Goal: Use online tool/utility: Utilize a website feature to perform a specific function

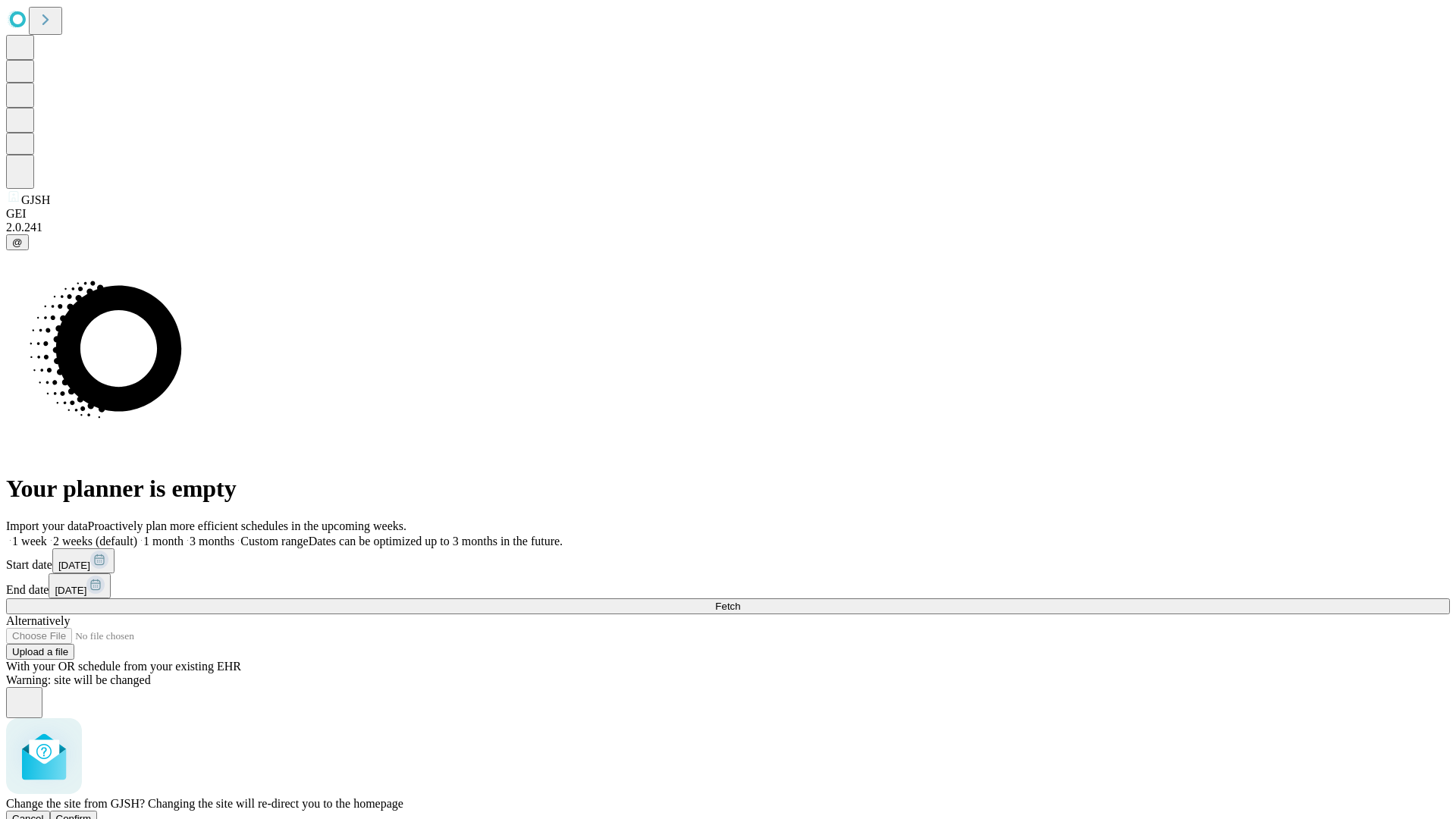
click at [91, 813] on span "Confirm" at bounding box center [74, 819] width 36 height 11
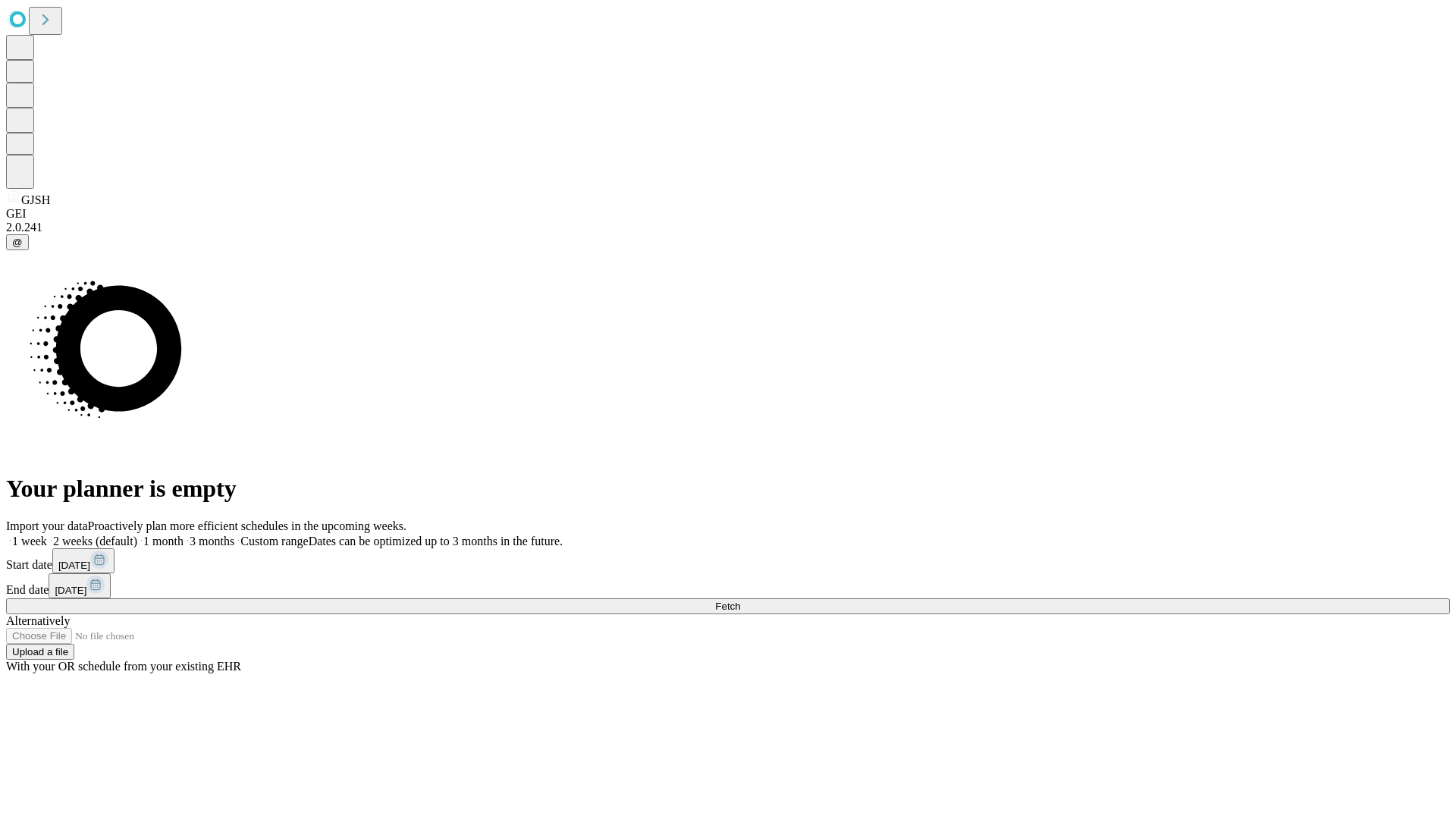
click at [184, 535] on label "1 month" at bounding box center [160, 541] width 46 height 13
click at [740, 601] on span "Fetch" at bounding box center [728, 606] width 25 height 11
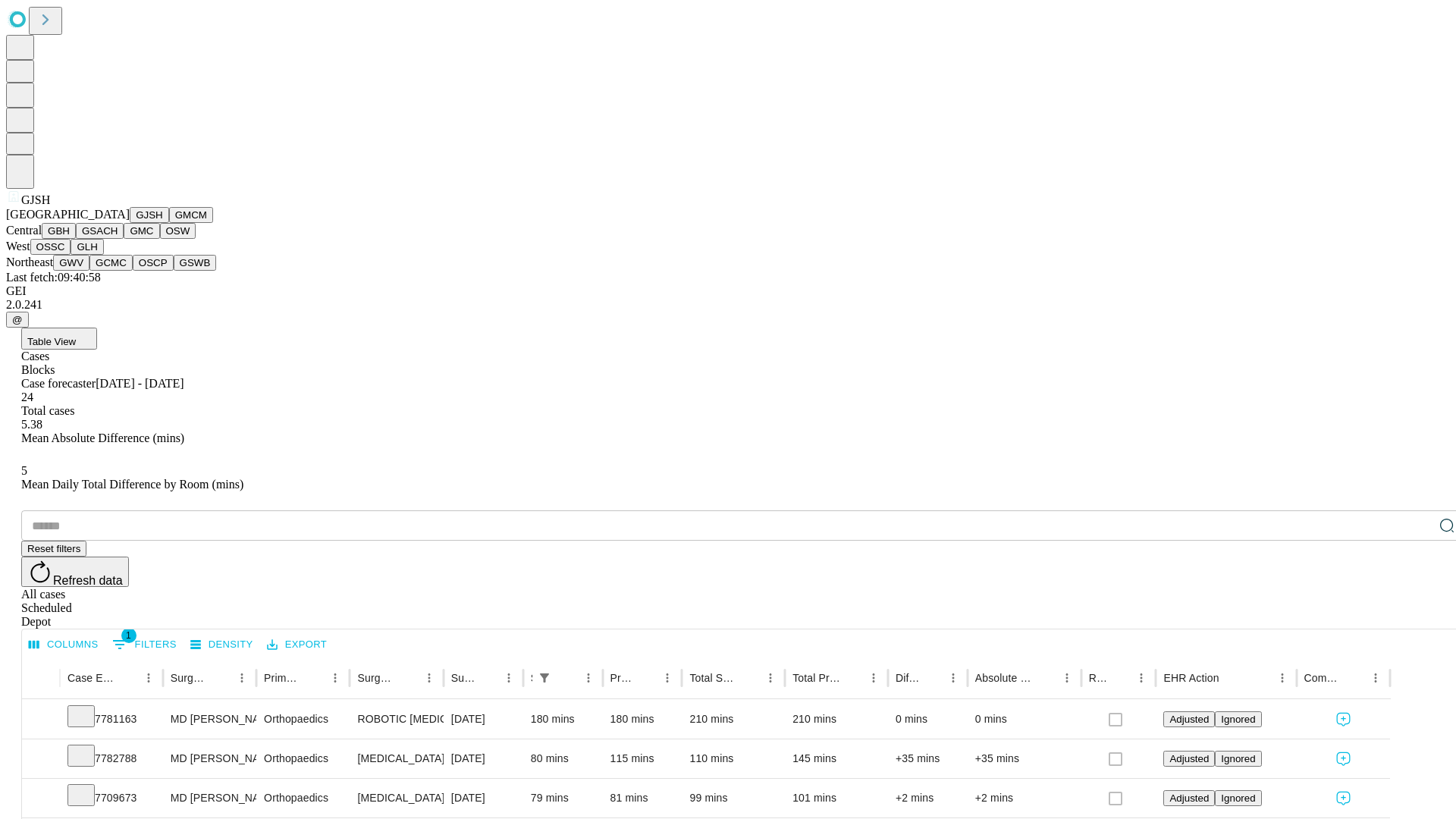
click at [169, 223] on button "GMCM" at bounding box center [191, 215] width 44 height 16
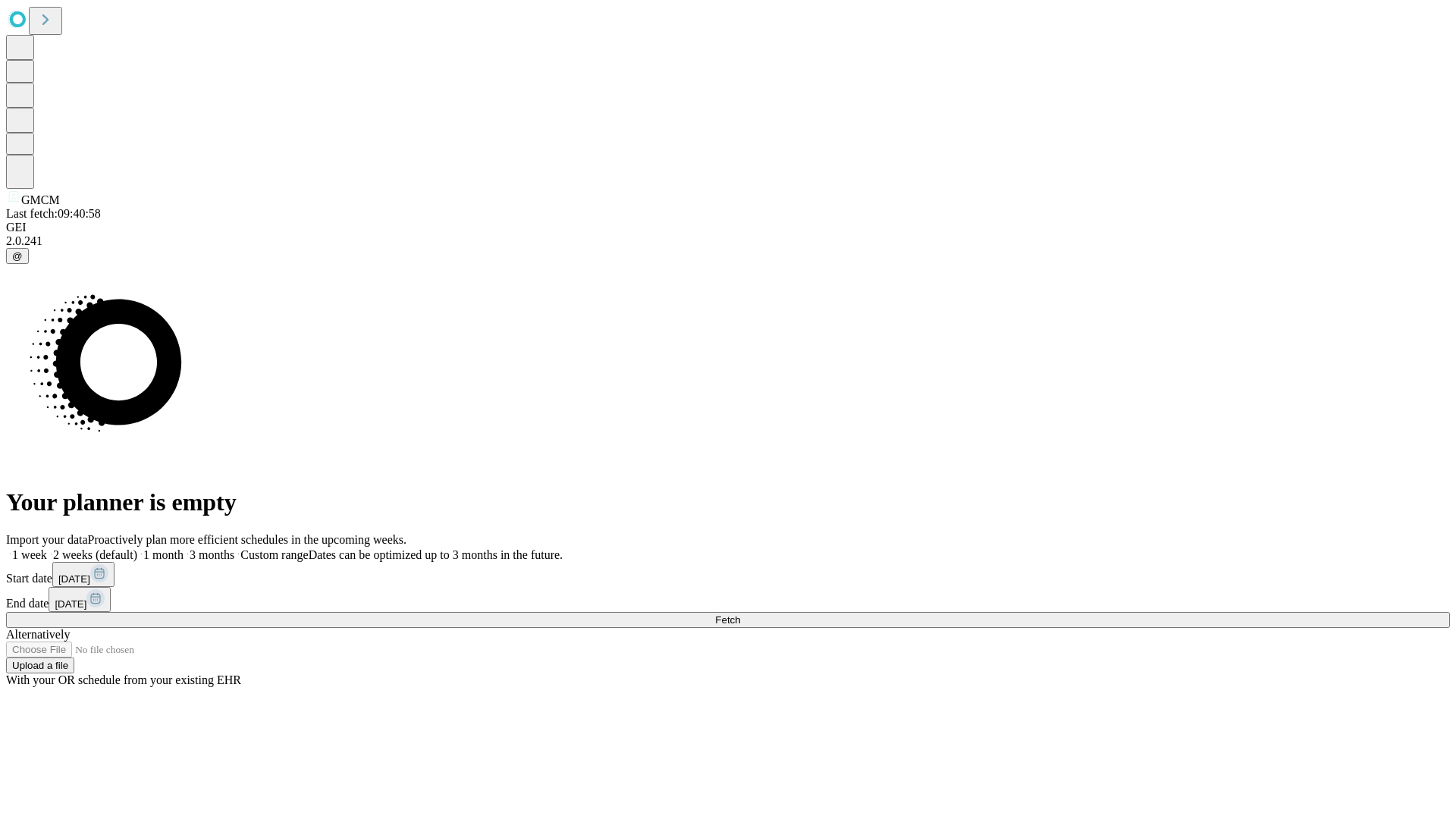
click at [184, 548] on label "1 month" at bounding box center [160, 554] width 46 height 13
click at [740, 614] on span "Fetch" at bounding box center [728, 619] width 25 height 11
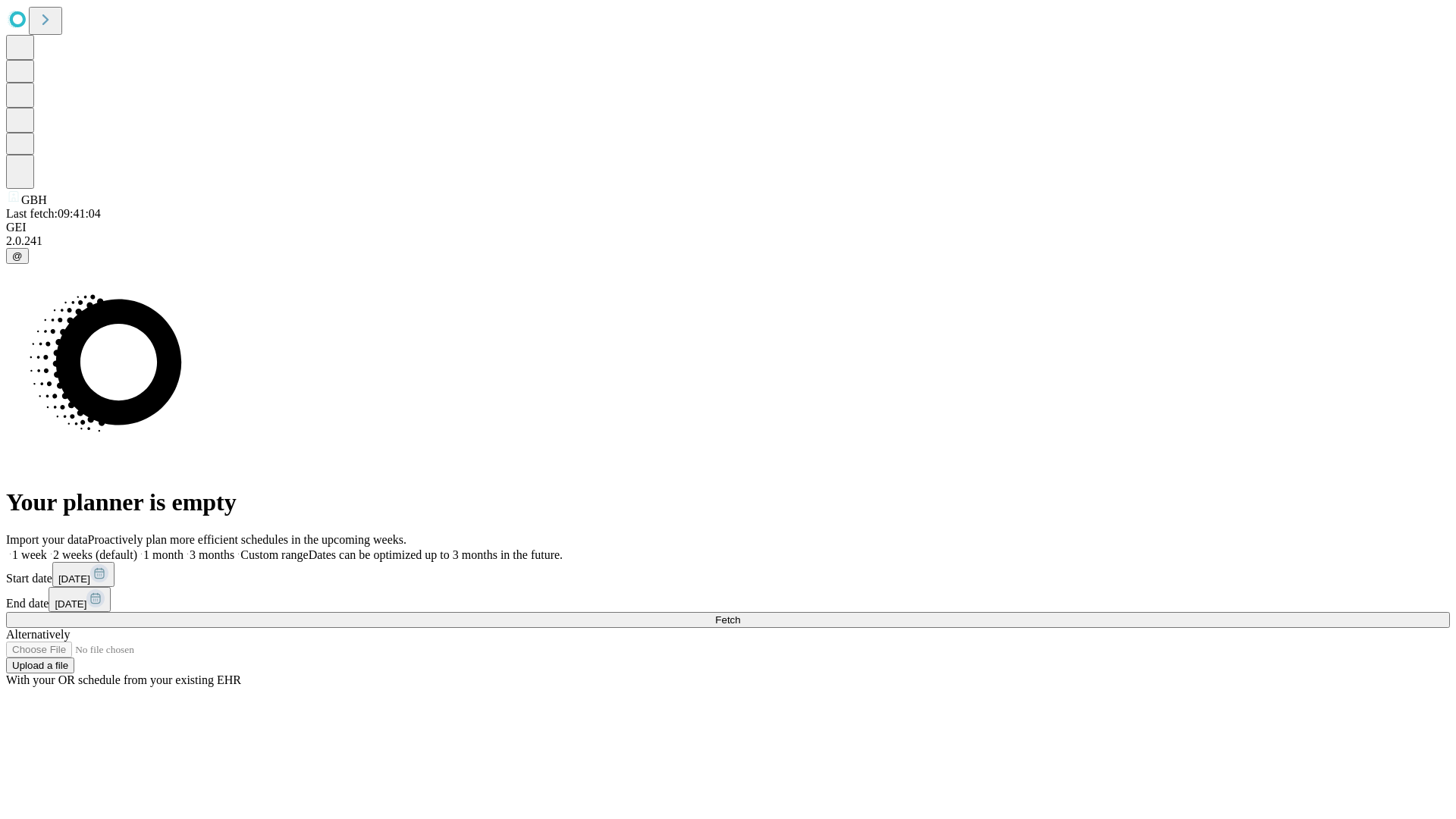
click at [184, 548] on label "1 month" at bounding box center [160, 554] width 46 height 13
click at [740, 614] on span "Fetch" at bounding box center [728, 619] width 25 height 11
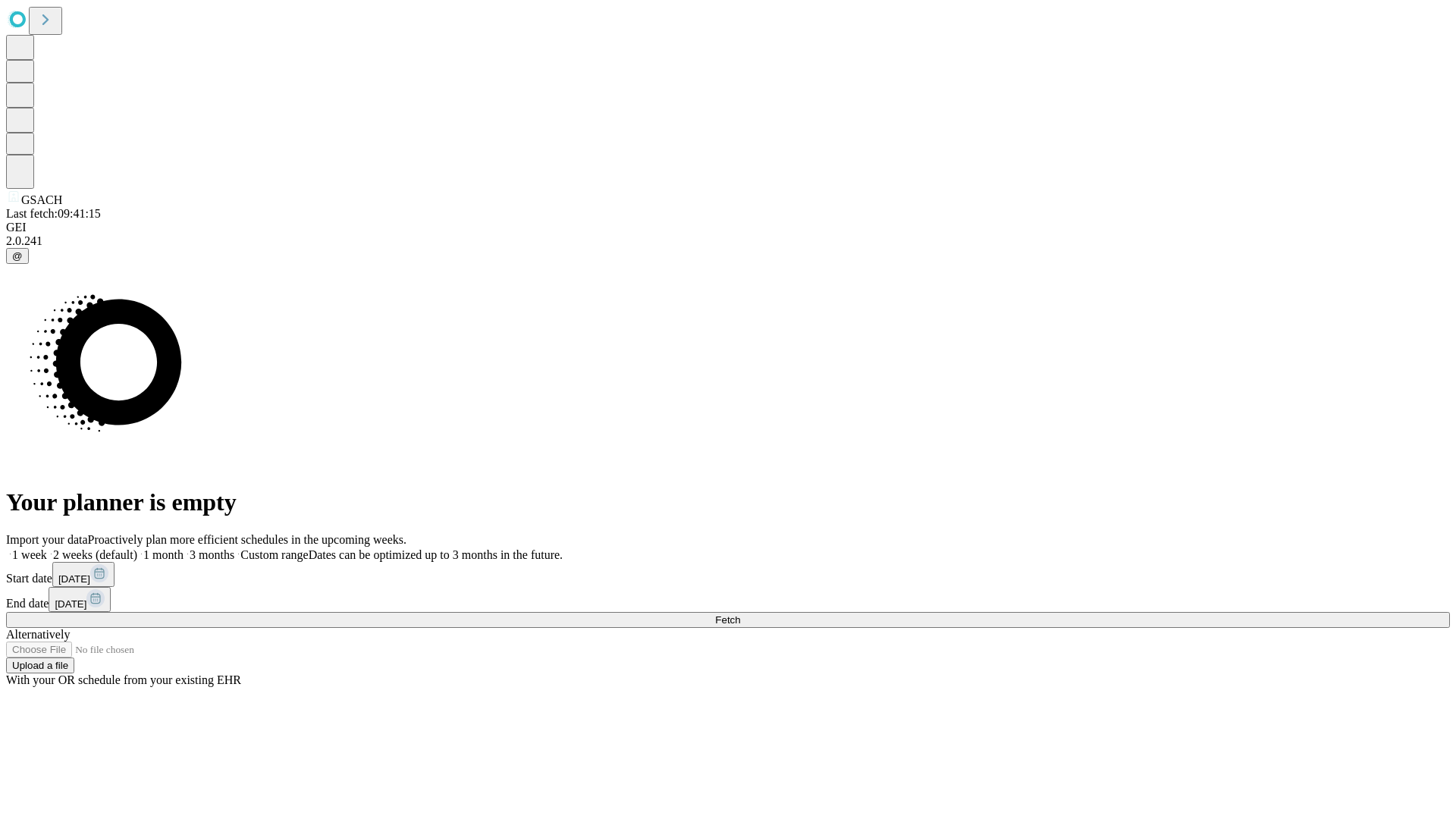
click at [184, 548] on label "1 month" at bounding box center [160, 554] width 46 height 13
click at [740, 614] on span "Fetch" at bounding box center [728, 619] width 25 height 11
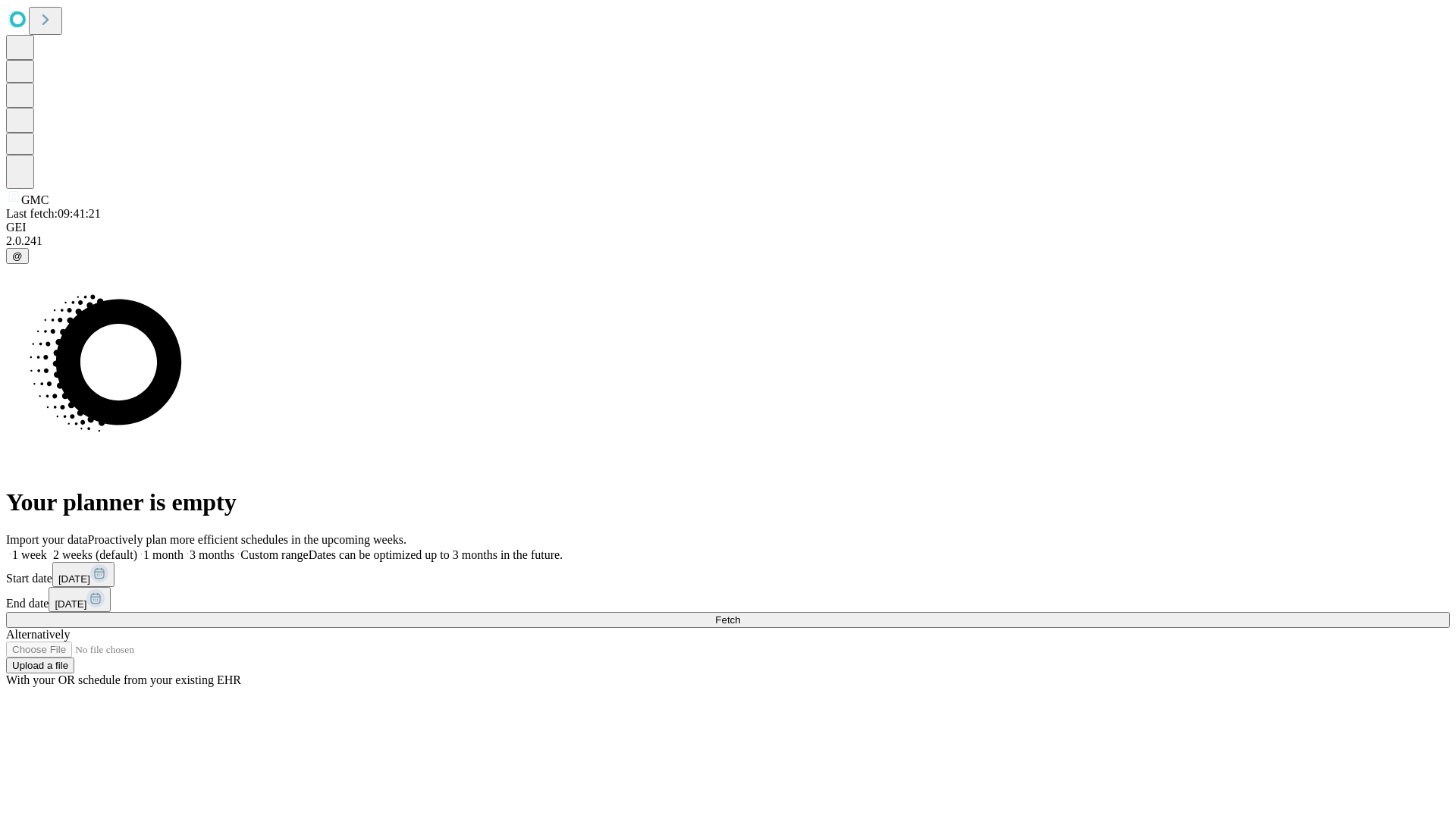
click at [184, 548] on label "1 month" at bounding box center [160, 554] width 46 height 13
click at [740, 614] on span "Fetch" at bounding box center [728, 619] width 25 height 11
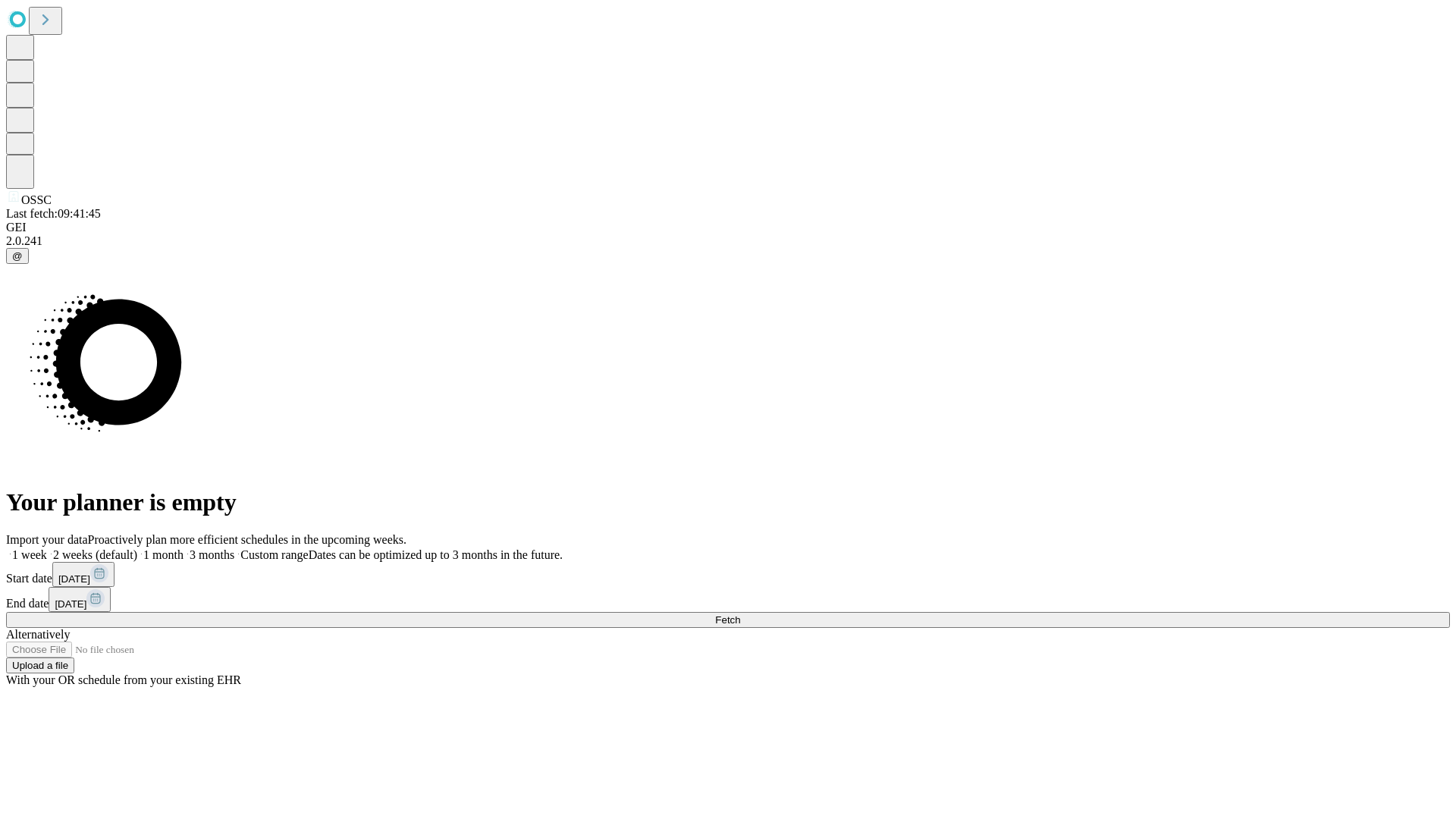
click at [740, 614] on span "Fetch" at bounding box center [728, 619] width 25 height 11
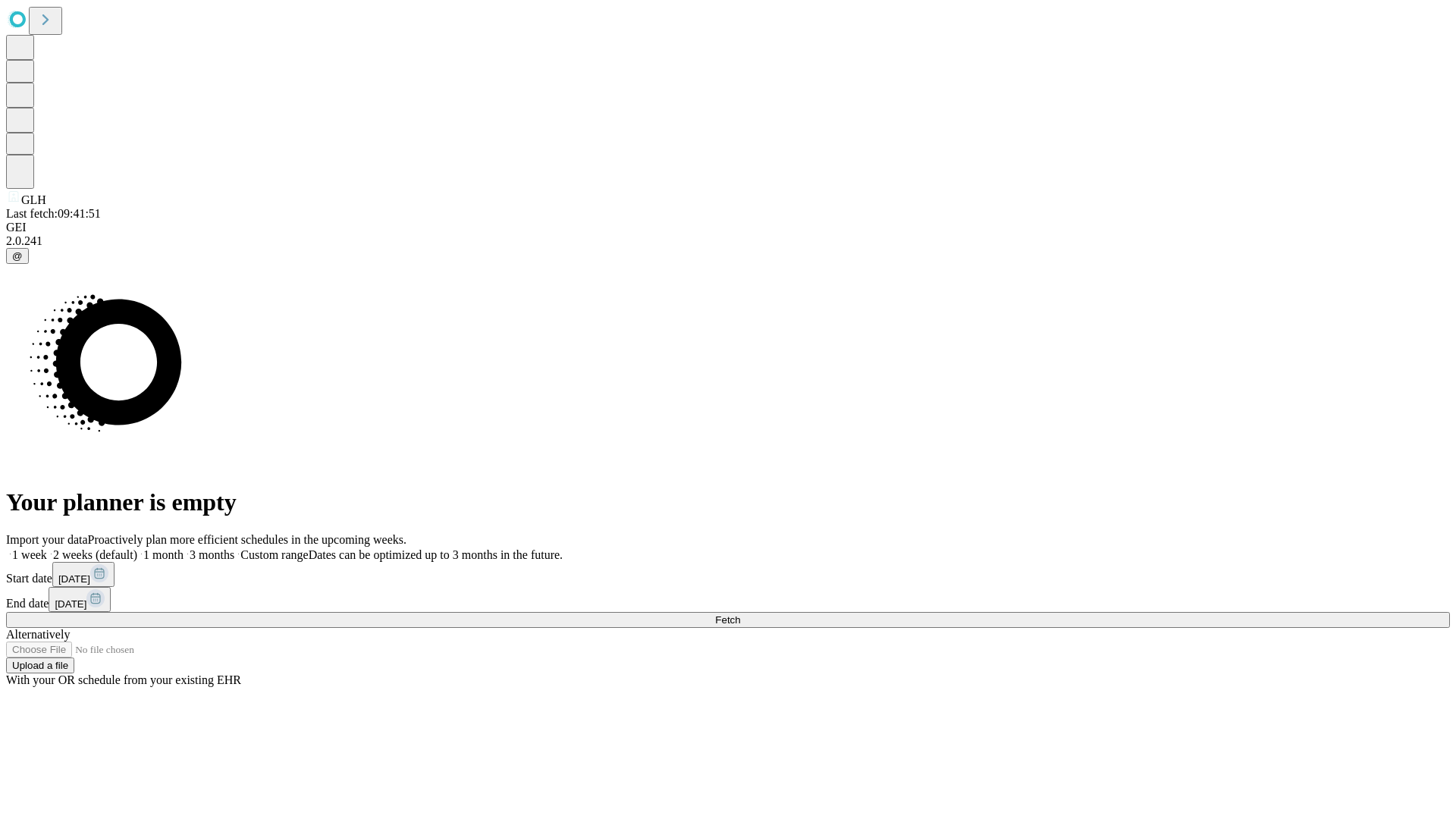
click at [184, 548] on label "1 month" at bounding box center [160, 554] width 46 height 13
click at [740, 614] on span "Fetch" at bounding box center [728, 619] width 25 height 11
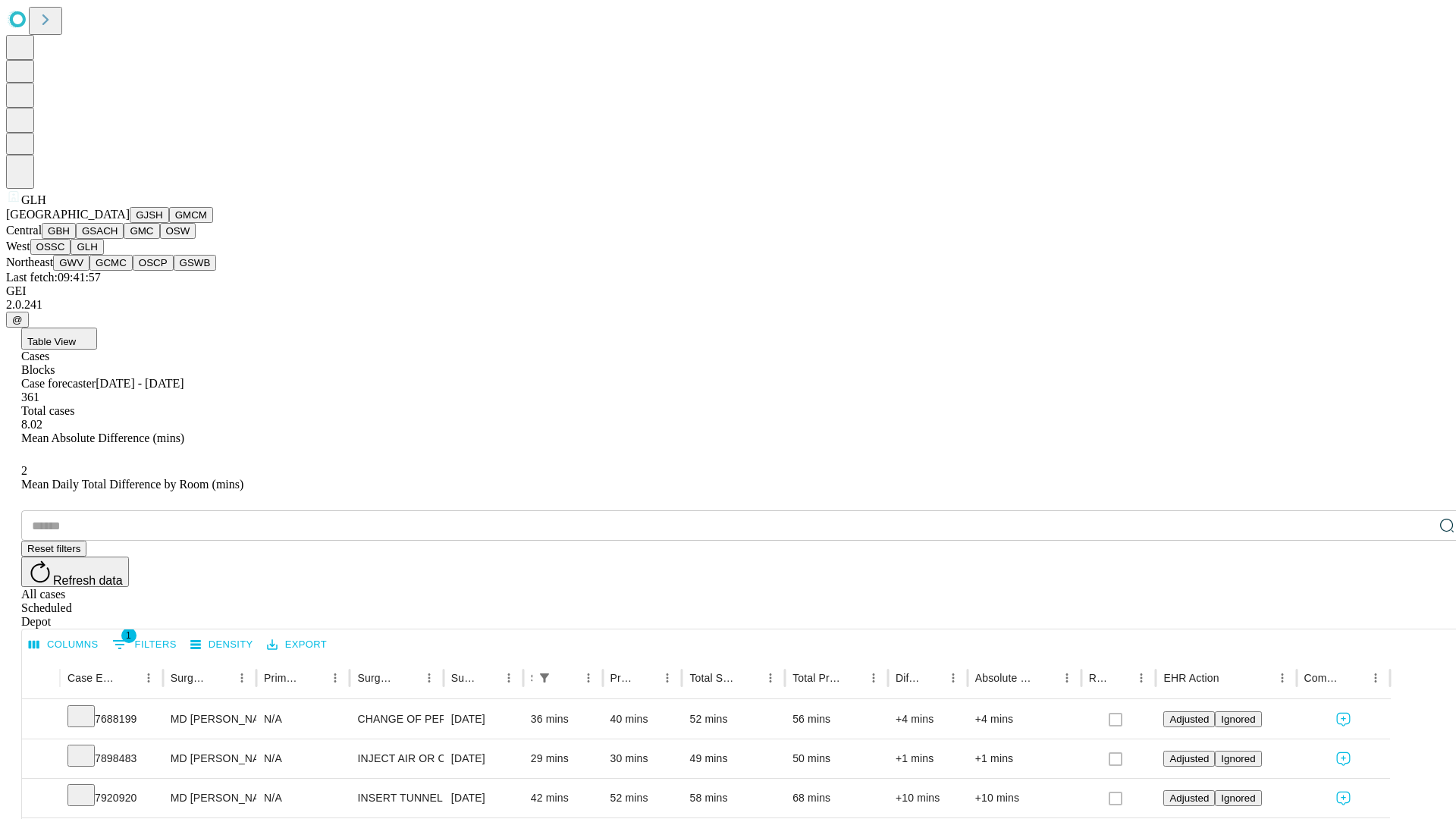
click at [89, 271] on button "GWV" at bounding box center [71, 263] width 37 height 16
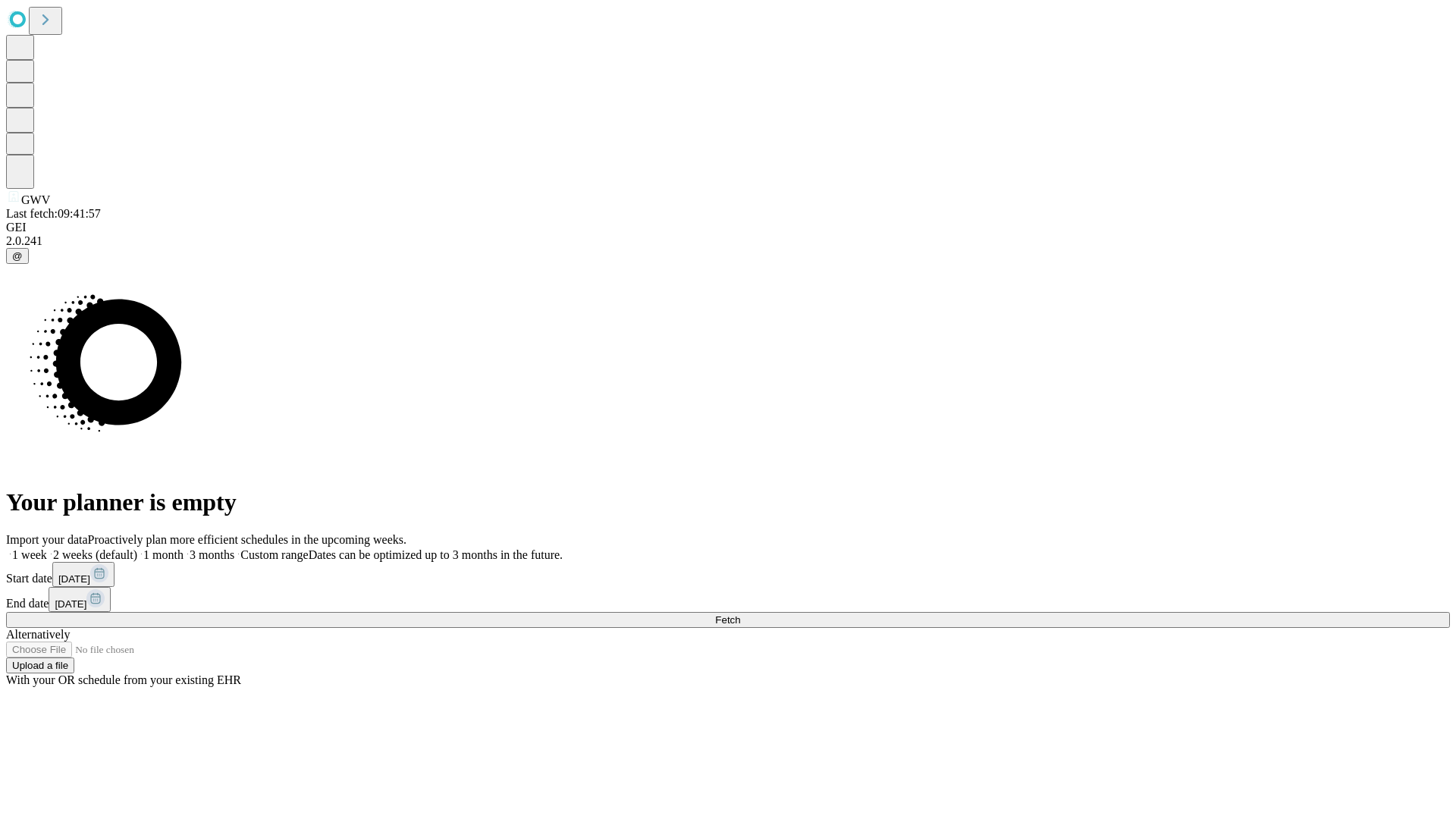
click at [184, 548] on label "1 month" at bounding box center [160, 554] width 46 height 13
click at [740, 614] on span "Fetch" at bounding box center [728, 619] width 25 height 11
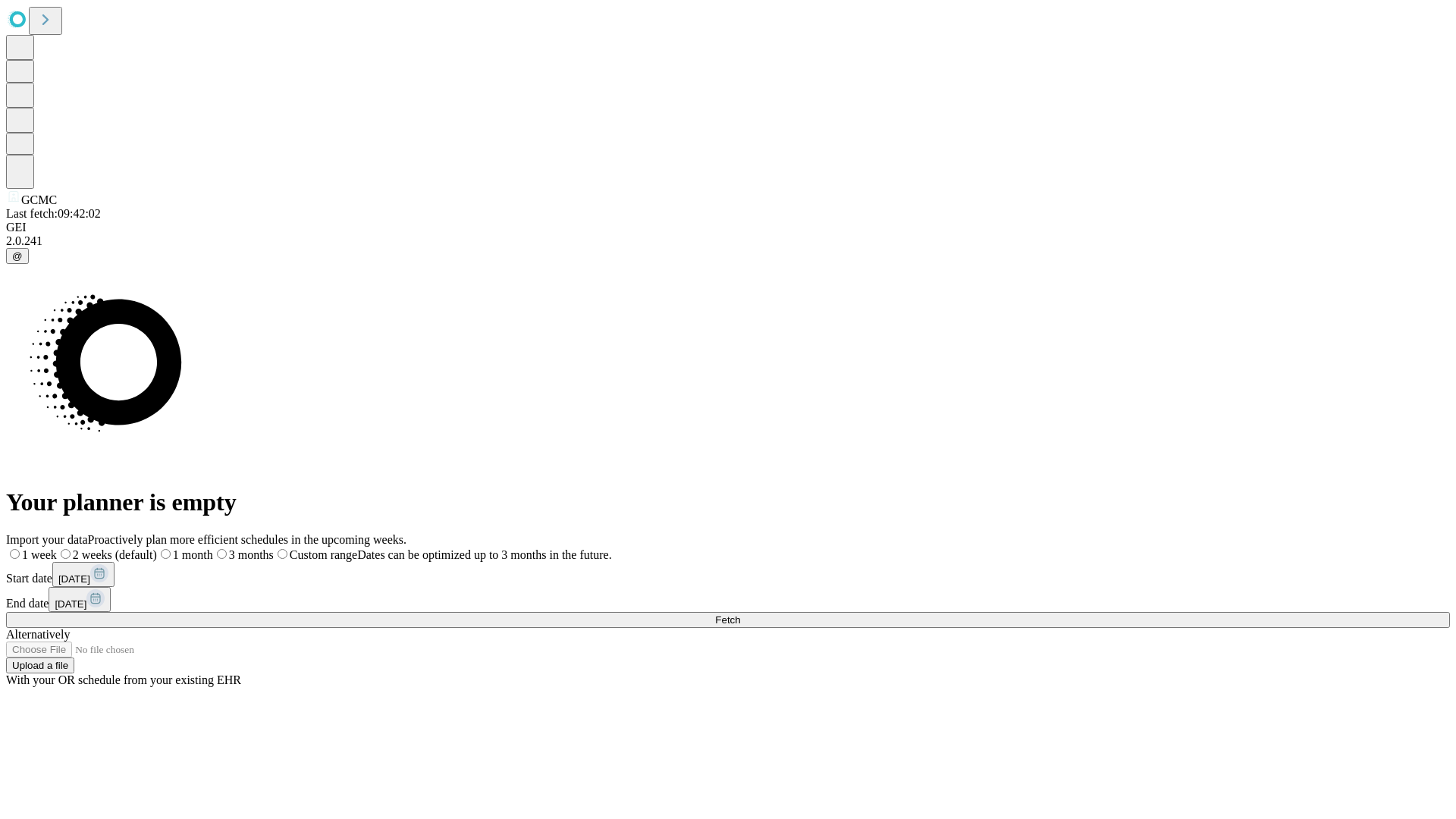
click at [213, 548] on label "1 month" at bounding box center [185, 554] width 56 height 13
click at [740, 614] on span "Fetch" at bounding box center [728, 619] width 25 height 11
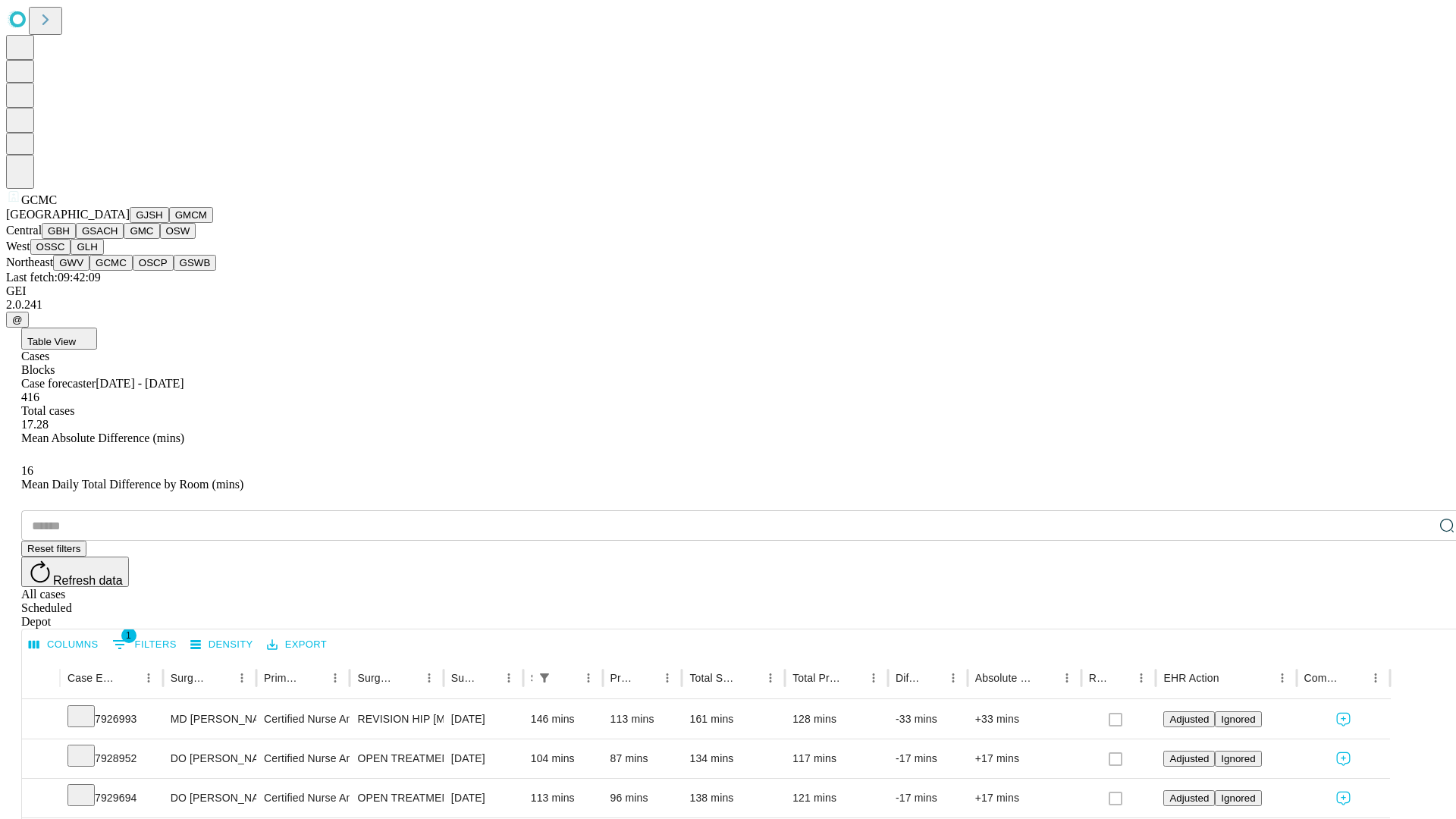
click at [133, 271] on button "OSCP" at bounding box center [152, 263] width 40 height 16
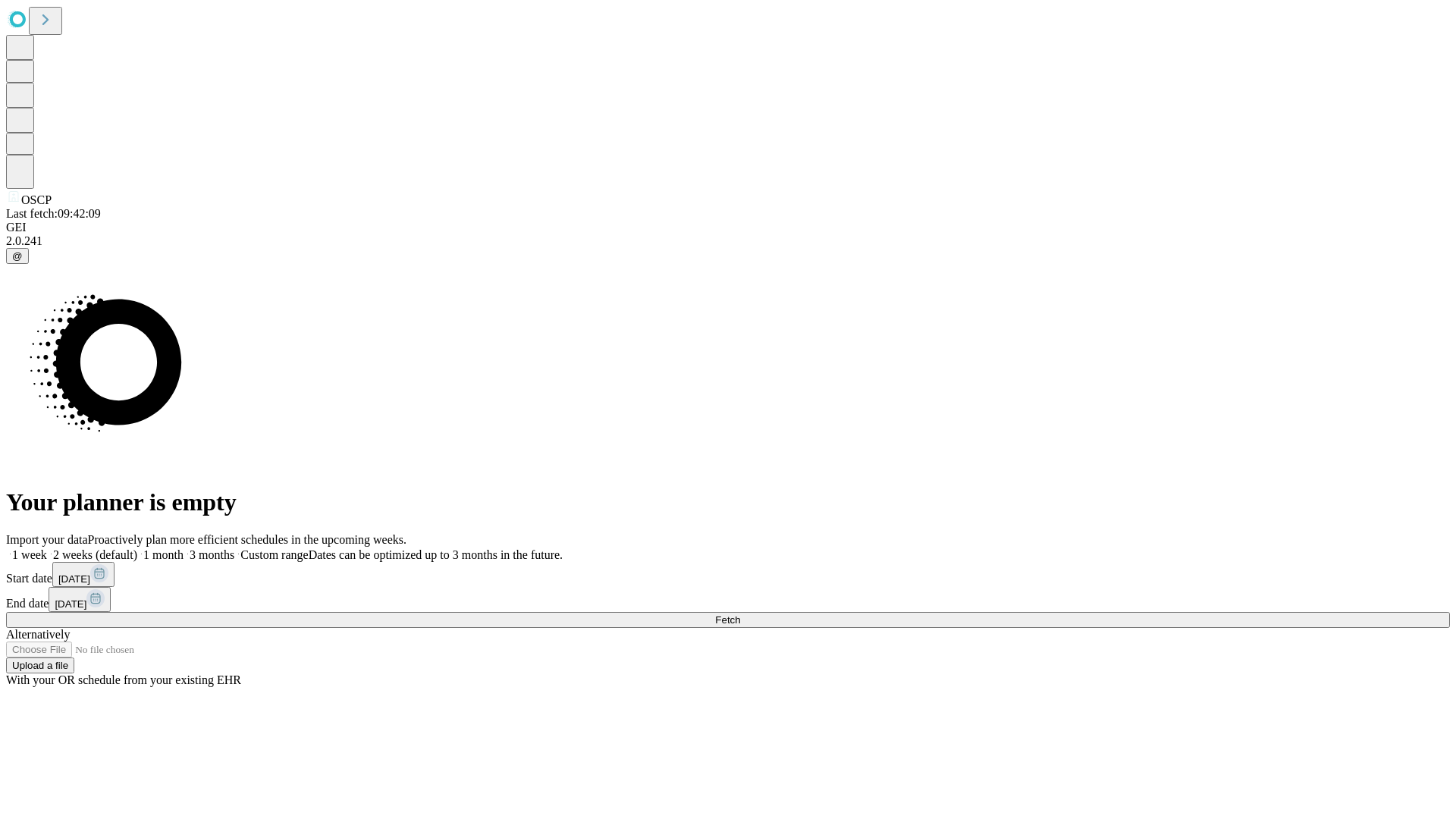
click at [184, 548] on label "1 month" at bounding box center [160, 554] width 46 height 13
click at [740, 614] on span "Fetch" at bounding box center [728, 619] width 25 height 11
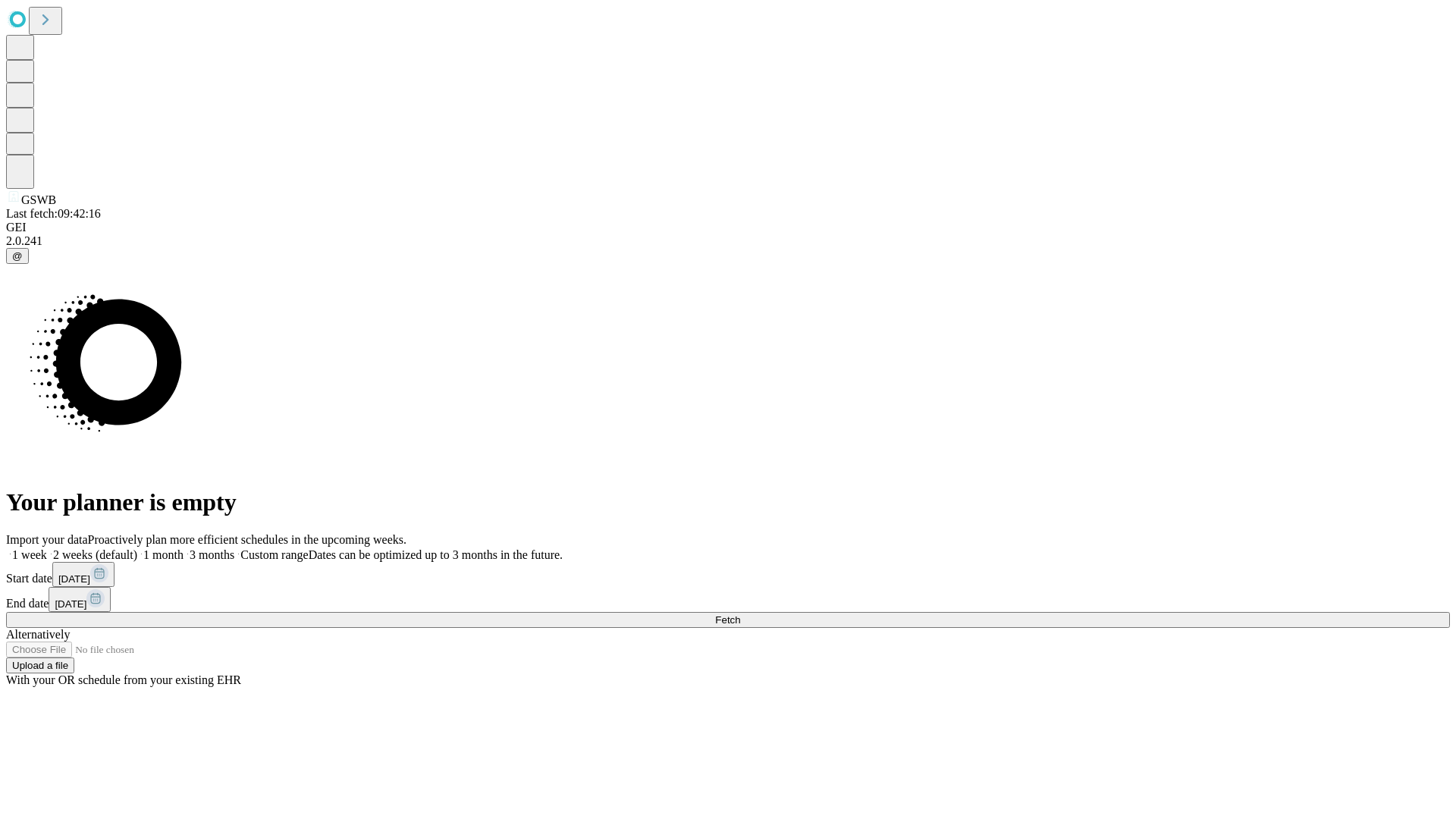
click at [184, 548] on label "1 month" at bounding box center [160, 554] width 46 height 13
click at [740, 614] on span "Fetch" at bounding box center [728, 619] width 25 height 11
